Goal: Task Accomplishment & Management: Complete application form

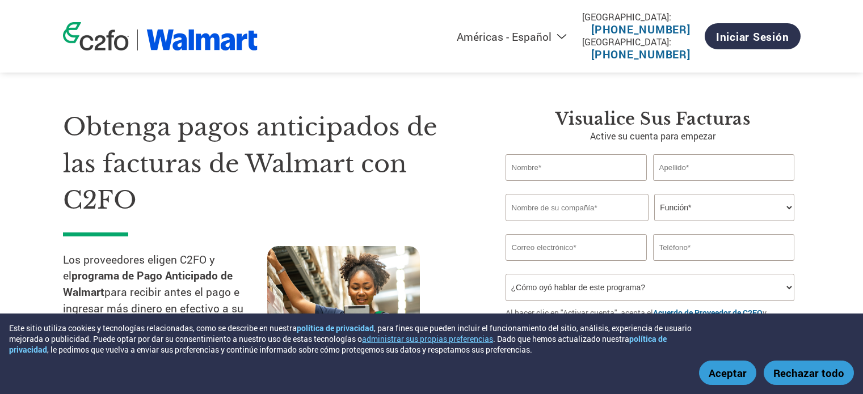
select select "es-MX"
click at [583, 167] on input "text" at bounding box center [577, 167] width 142 height 27
type input "TOMAS"
type input "[PERSON_NAME]"
type input "C"
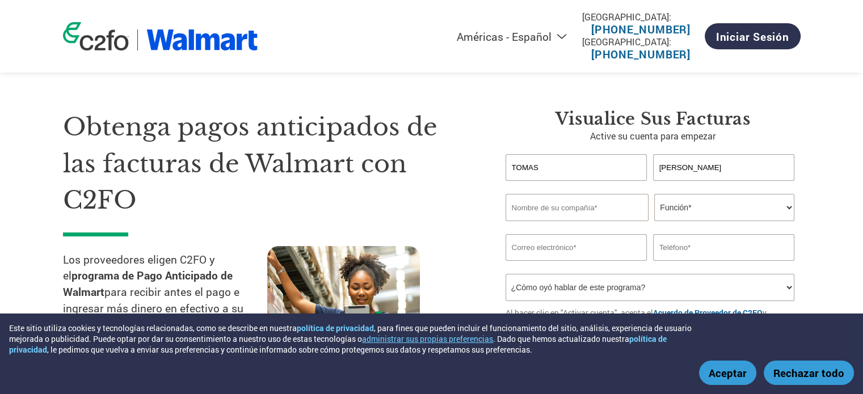
paste input "COMERCIALIZADORA Y DISTRIBUIDORA DE PRODUCTOS ALIMENTICIOS DILA S.A"
click at [722, 206] on select "Función* Director financiero Interventor Gestor de créditos Director de finanza…" at bounding box center [724, 207] width 140 height 27
click at [596, 203] on input "COMERCIALIZADORA Y DISTRIBUIDORA DE PRODUCTOS ALIMENTICIOS DILA S.A" at bounding box center [577, 207] width 143 height 27
click at [613, 209] on input "COMERCIALIZADORA Y DISTRIBUIDORA DE PRODUCTOS ALIMENTICIOS DILA S.A" at bounding box center [577, 207] width 143 height 27
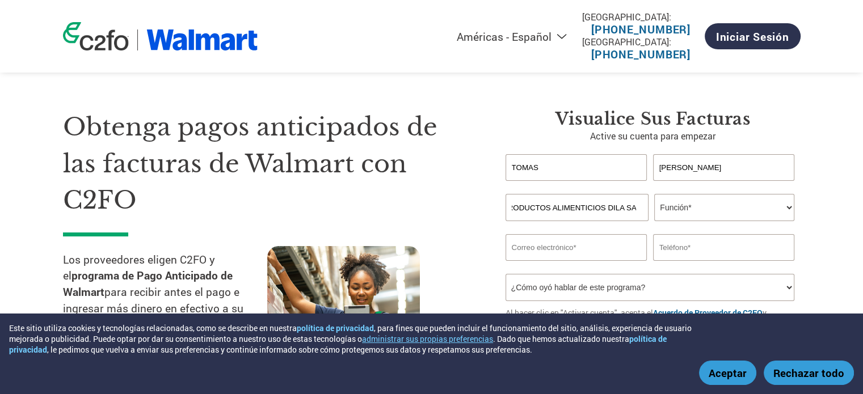
type input "COMERCIALIZADORA Y DISTRIBUIDORA DE PRODUCTOS ALIMENTICIOS DILA SA"
click at [631, 224] on div "Invalid company name or company name is too long" at bounding box center [650, 225] width 289 height 7
click at [526, 204] on input "COMERCIALIZADORA Y DISTRIBUIDORA DE PRODUCTOS ALIMENTICIOS DILA SA" at bounding box center [577, 207] width 143 height 27
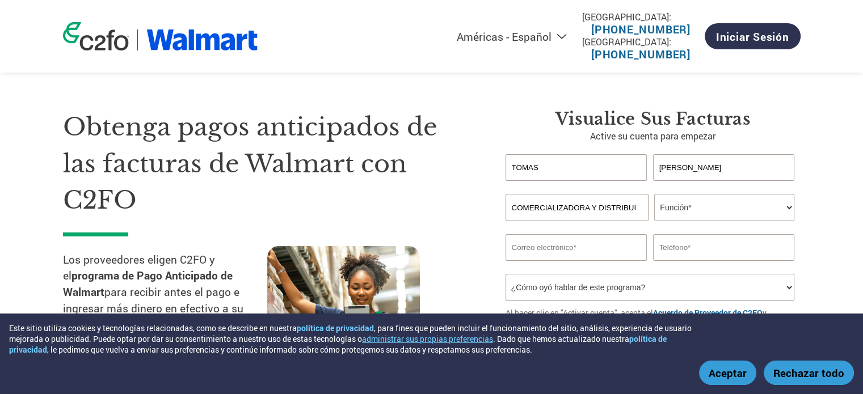
click at [526, 204] on input "COMERCIALIZADORA Y DISTRIBUIDORA DE PRODUCTOS ALIMENTICIOS DILA SA" at bounding box center [577, 207] width 143 height 27
type input "DILA S.A."
select select "CFO"
select select "OFFICE_MANAGER"
click at [654, 194] on select "Función* Director financiero Interventor Gestor de créditos Director de finanza…" at bounding box center [724, 207] width 140 height 27
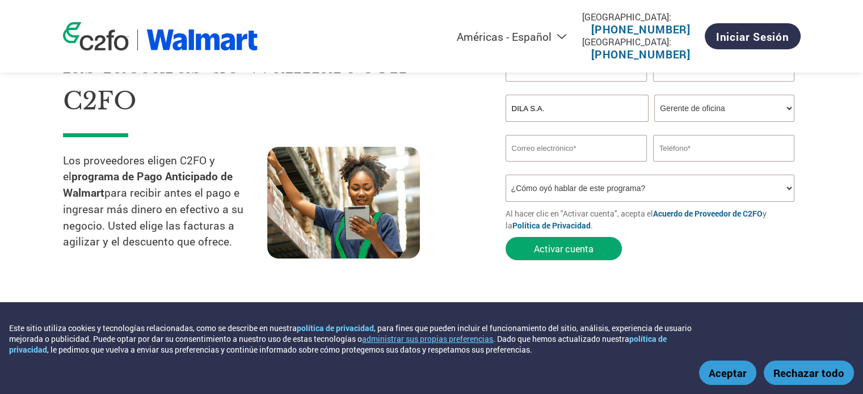
scroll to position [84, 0]
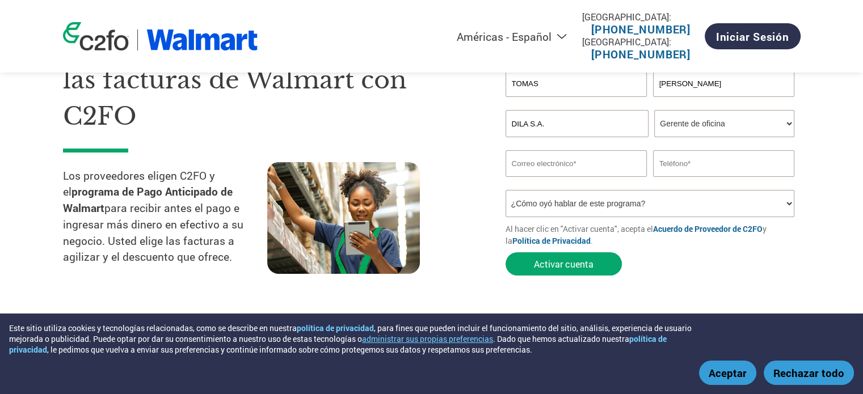
click at [529, 165] on input "email" at bounding box center [577, 163] width 142 height 27
type input "[EMAIL_ADDRESS][DOMAIN_NAME]"
click at [606, 206] on select "¿Cómo oyó hablar de este programa? Recibió una carta Correo electrónico Redes s…" at bounding box center [650, 203] width 289 height 27
select select "Email"
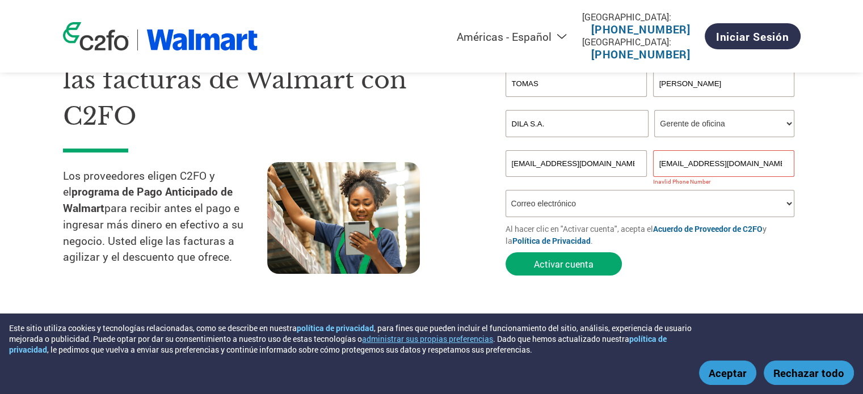
click at [506, 190] on select "¿Cómo oyó hablar de este programa? Recibió una carta Correo electrónico Redes s…" at bounding box center [650, 203] width 289 height 27
click at [561, 265] on button "Activar cuenta" at bounding box center [564, 264] width 116 height 23
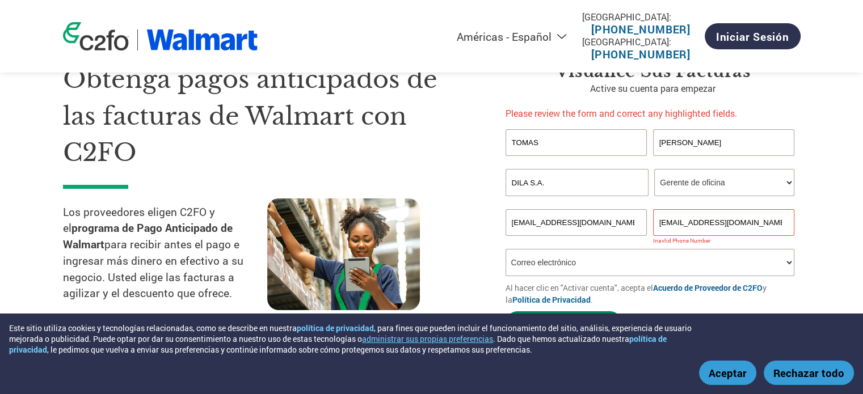
scroll to position [69, 0]
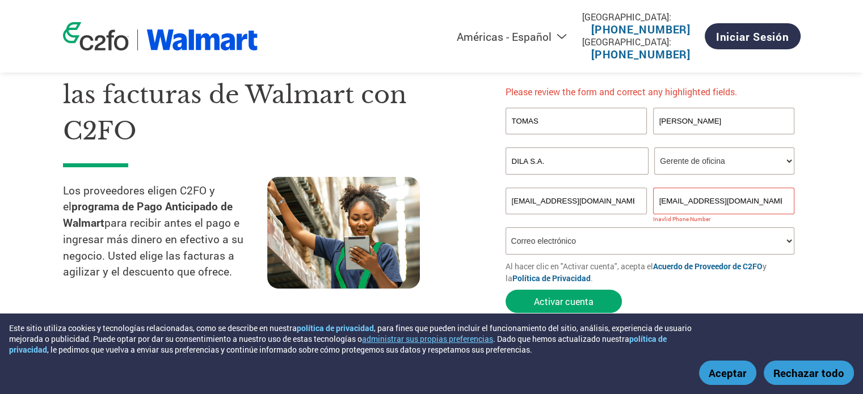
drag, startPoint x: 725, startPoint y: 192, endPoint x: 498, endPoint y: 224, distance: 229.8
click at [498, 224] on div "Visualice sus facturas Active su cuenta para empezar Please review the form and…" at bounding box center [645, 179] width 312 height 279
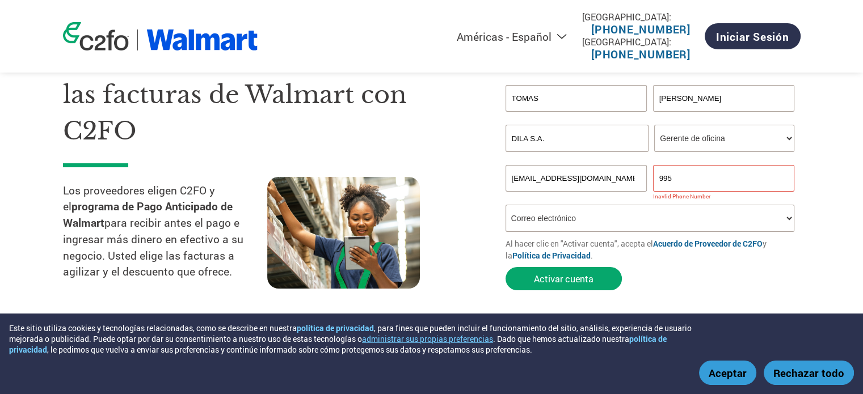
type input "995350103"
click at [547, 281] on button "Activar cuenta" at bounding box center [564, 278] width 116 height 23
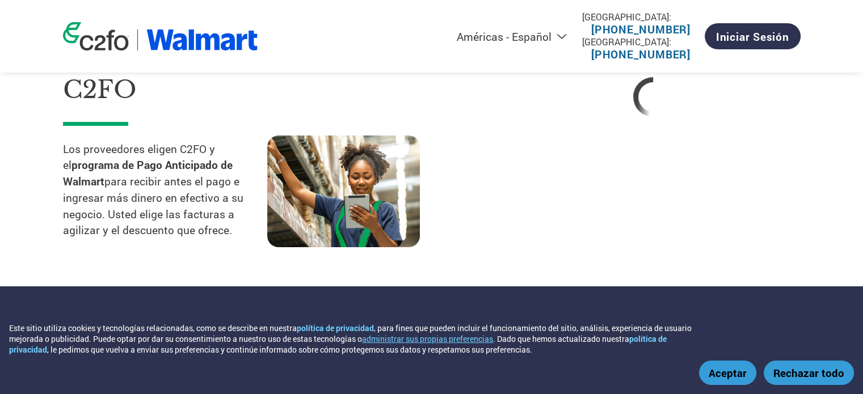
scroll to position [111, 0]
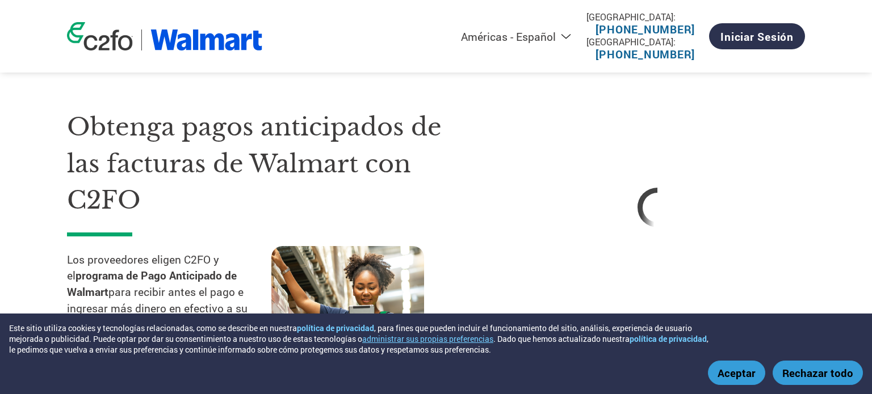
select select "es-MX"
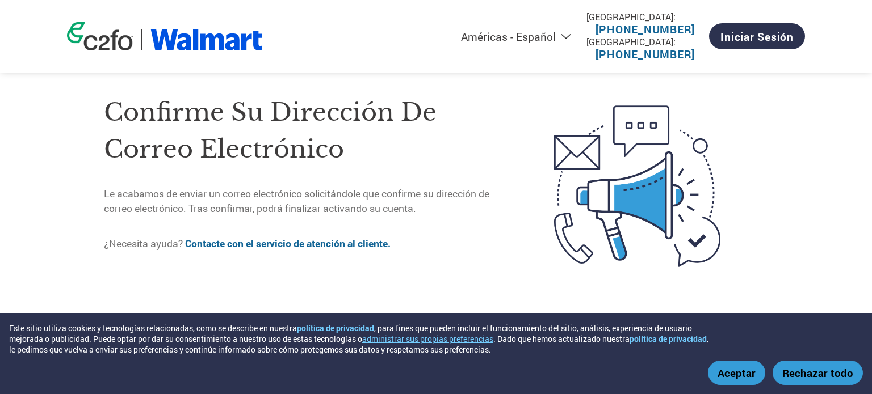
click at [732, 371] on button "Aceptar" at bounding box center [736, 373] width 57 height 24
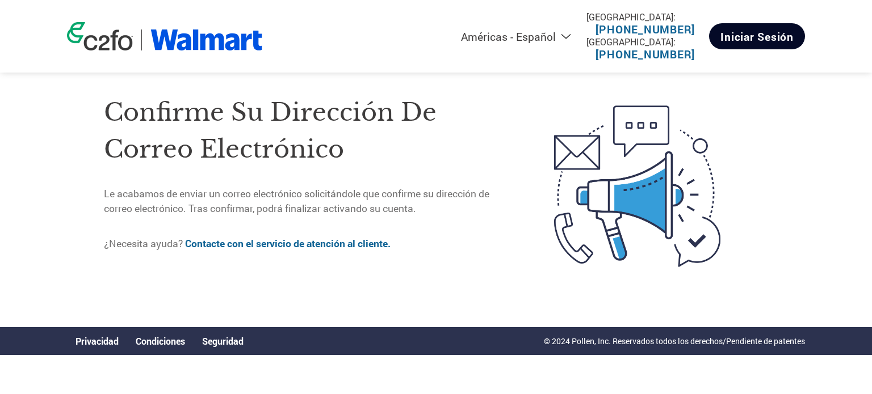
click at [775, 45] on link "Iniciar sesión" at bounding box center [757, 36] width 96 height 26
